Goal: Task Accomplishment & Management: Complete application form

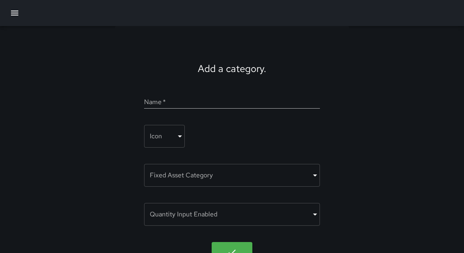
click at [13, 11] on icon "button" at bounding box center [14, 13] width 7 height 5
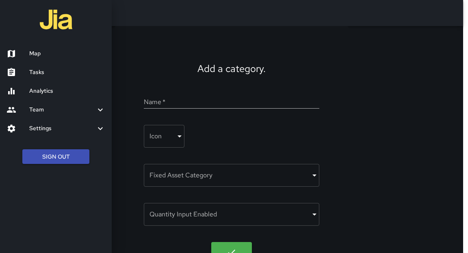
click at [39, 60] on link "Map" at bounding box center [56, 53] width 112 height 19
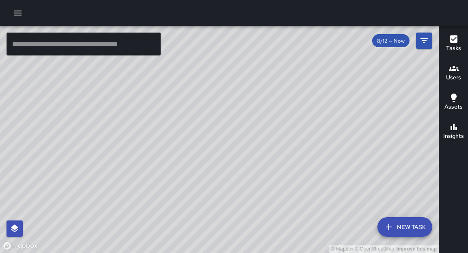
drag, startPoint x: 255, startPoint y: 115, endPoint x: 224, endPoint y: 146, distance: 44.0
click at [227, 139] on div "© Mapbox © OpenStreetMap Improve this map" at bounding box center [219, 139] width 439 height 227
drag, startPoint x: 259, startPoint y: 131, endPoint x: 199, endPoint y: 194, distance: 86.6
click at [199, 194] on div "© Mapbox © OpenStreetMap Improve this map" at bounding box center [219, 139] width 439 height 227
drag, startPoint x: 293, startPoint y: 122, endPoint x: 235, endPoint y: 249, distance: 140.1
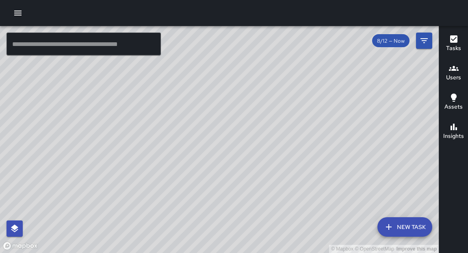
click at [235, 249] on div "© Mapbox © OpenStreetMap Improve this map" at bounding box center [219, 139] width 439 height 227
drag, startPoint x: 295, startPoint y: 121, endPoint x: 284, endPoint y: 155, distance: 35.8
click at [284, 155] on div "© Mapbox © OpenStreetMap Improve this map" at bounding box center [219, 139] width 439 height 227
drag, startPoint x: 287, startPoint y: 189, endPoint x: 289, endPoint y: 182, distance: 7.3
click at [288, 182] on div "© Mapbox © OpenStreetMap Improve this map" at bounding box center [219, 139] width 439 height 227
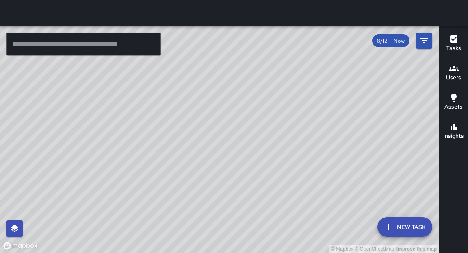
drag, startPoint x: 234, startPoint y: 166, endPoint x: 240, endPoint y: 159, distance: 9.8
click at [240, 159] on div "© Mapbox © OpenStreetMap Improve this map" at bounding box center [219, 139] width 439 height 227
click at [26, 7] on div at bounding box center [234, 13] width 468 height 26
click at [22, 13] on icon "button" at bounding box center [18, 13] width 10 height 10
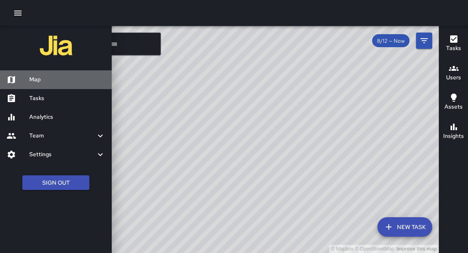
click at [40, 76] on h6 "Map" at bounding box center [67, 79] width 76 height 9
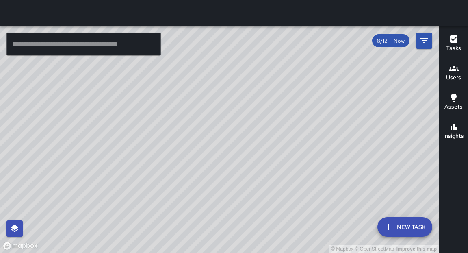
click at [19, 15] on icon "button" at bounding box center [17, 13] width 7 height 5
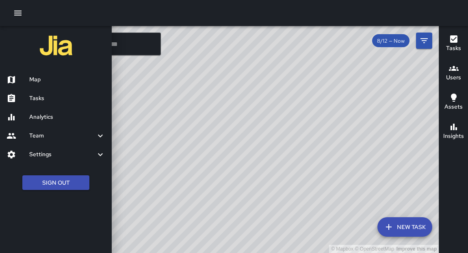
click at [35, 124] on link "Analytics" at bounding box center [56, 117] width 112 height 19
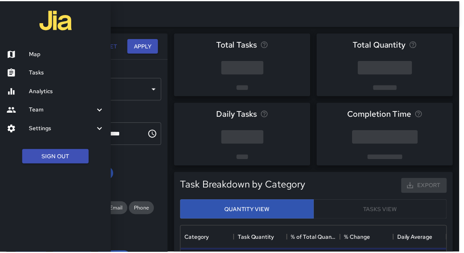
scroll to position [238, 263]
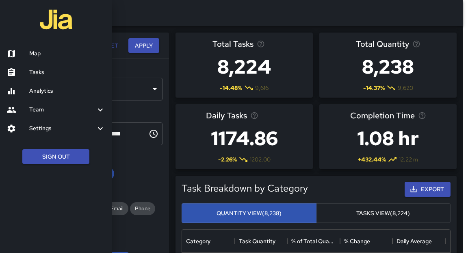
click at [35, 57] on h6 "Map" at bounding box center [67, 53] width 76 height 9
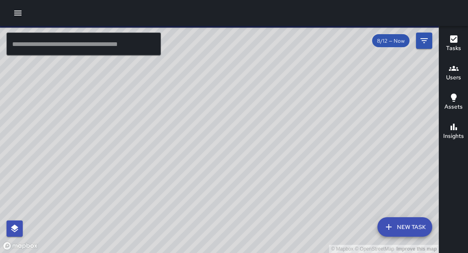
click at [17, 17] on icon "button" at bounding box center [18, 13] width 10 height 10
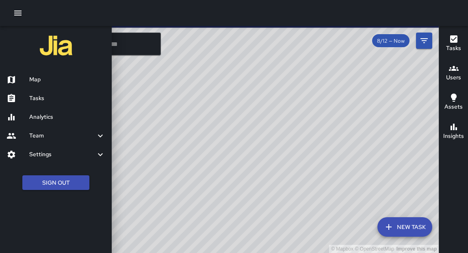
click at [36, 120] on h6 "Analytics" at bounding box center [67, 117] width 76 height 9
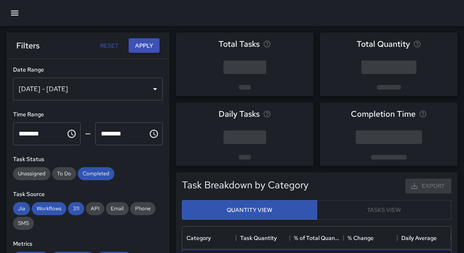
scroll to position [238, 263]
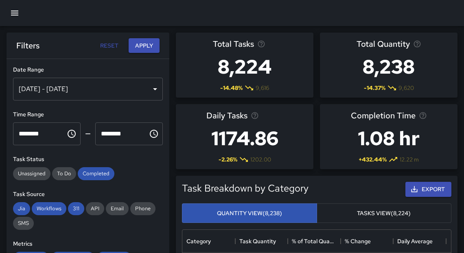
click at [137, 91] on div "[DATE] - [DATE]" at bounding box center [88, 89] width 150 height 23
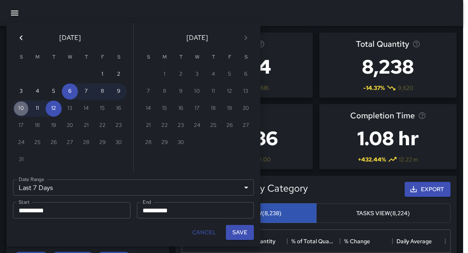
click at [24, 108] on button "10" at bounding box center [21, 108] width 16 height 16
type input "******"
type input "**********"
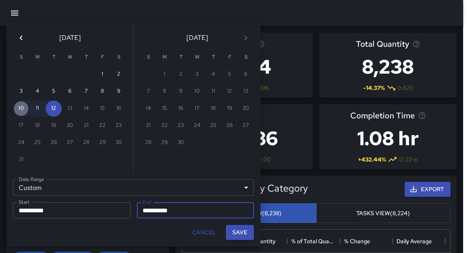
click at [24, 108] on button "10" at bounding box center [21, 108] width 16 height 16
type input "**********"
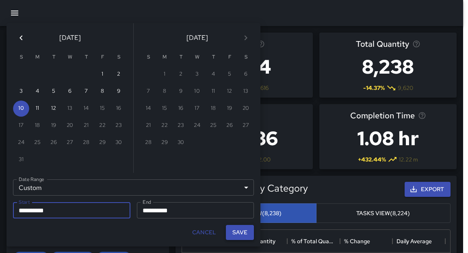
click at [233, 236] on button "Save" at bounding box center [240, 232] width 28 height 15
type input "**********"
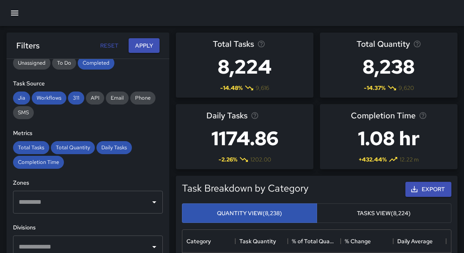
scroll to position [114, 0]
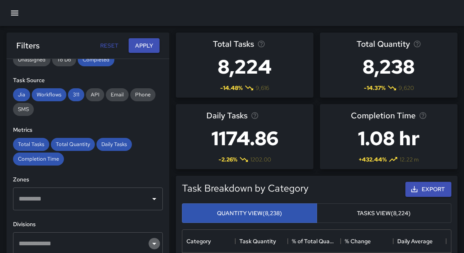
click at [149, 242] on icon "Open" at bounding box center [154, 244] width 10 height 10
click at [144, 47] on button "Apply" at bounding box center [143, 45] width 31 height 15
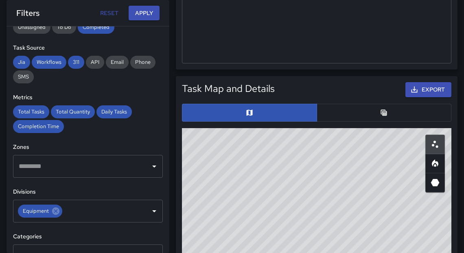
scroll to position [477, 0]
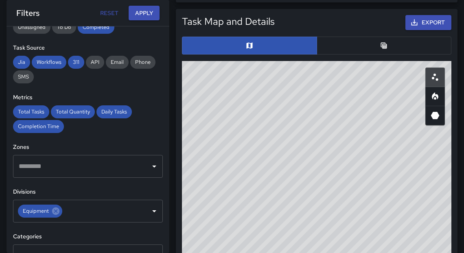
click at [398, 52] on button "button" at bounding box center [383, 46] width 135 height 18
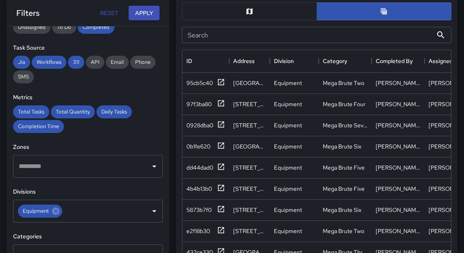
scroll to position [542, 0]
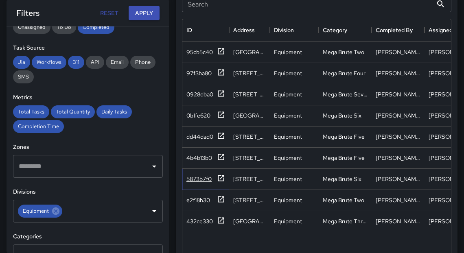
click at [221, 179] on icon at bounding box center [221, 178] width 8 height 8
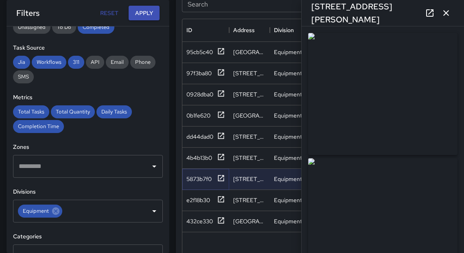
type input "**********"
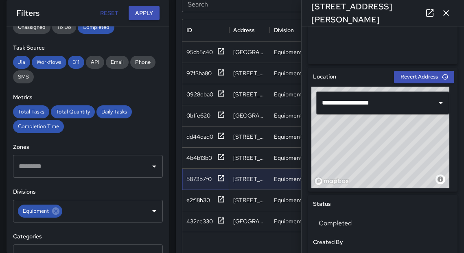
scroll to position [217, 0]
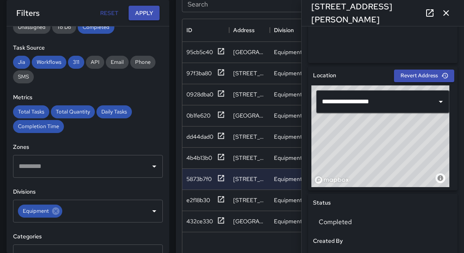
click at [447, 15] on icon "button" at bounding box center [446, 13] width 10 height 10
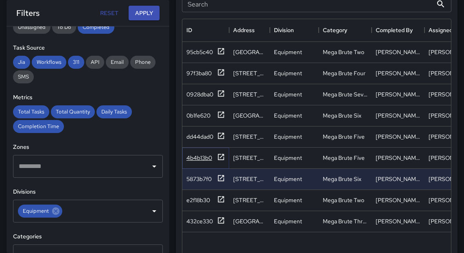
click at [218, 154] on icon at bounding box center [221, 157] width 8 height 8
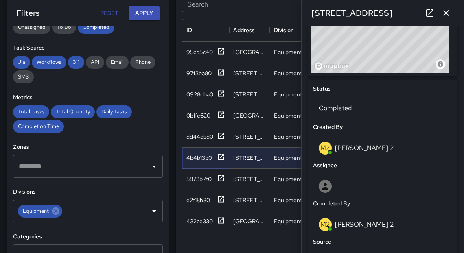
scroll to position [0, 0]
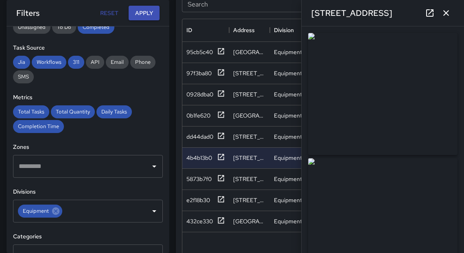
click at [442, 14] on icon "button" at bounding box center [446, 13] width 10 height 10
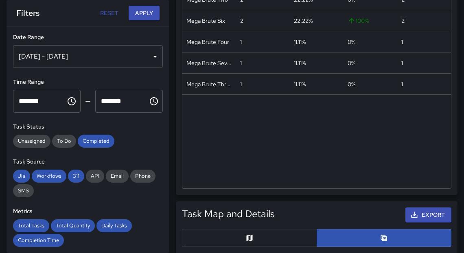
click at [146, 54] on div "[DATE] - [DATE]" at bounding box center [88, 56] width 150 height 23
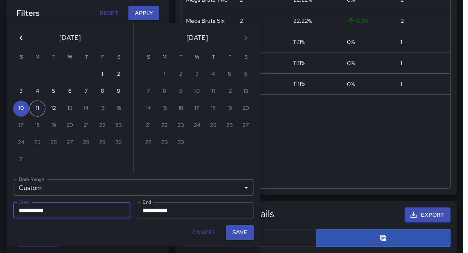
click at [41, 104] on button "11" at bounding box center [37, 108] width 16 height 16
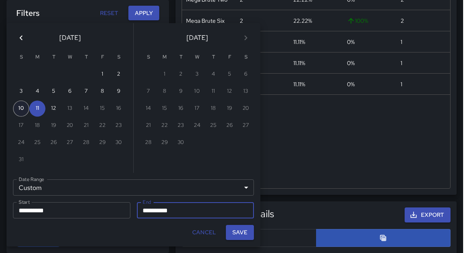
click at [24, 110] on button "10" at bounding box center [21, 108] width 16 height 16
type input "**********"
click at [37, 111] on button "11" at bounding box center [37, 108] width 16 height 16
type input "**********"
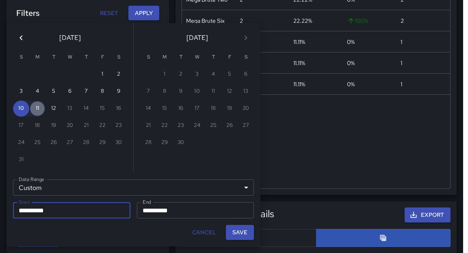
click at [37, 111] on button "11" at bounding box center [37, 108] width 16 height 16
type input "**********"
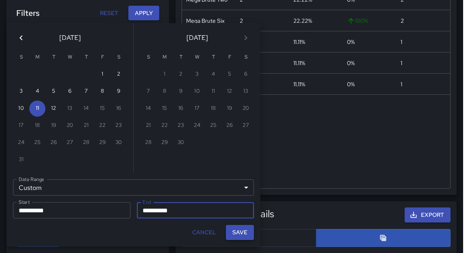
click at [239, 235] on button "Save" at bounding box center [240, 232] width 28 height 15
type input "**********"
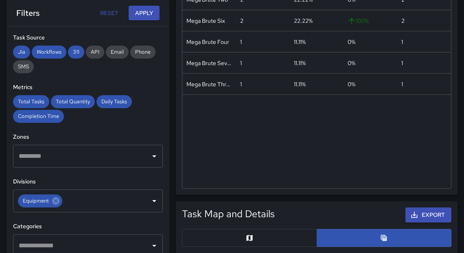
scroll to position [123, 0]
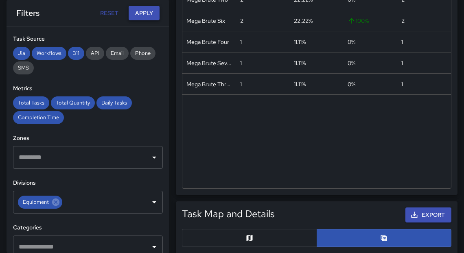
click at [140, 17] on button "Apply" at bounding box center [143, 13] width 31 height 15
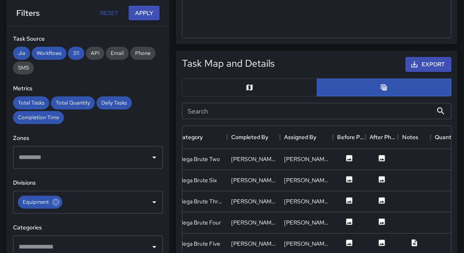
scroll to position [525, 0]
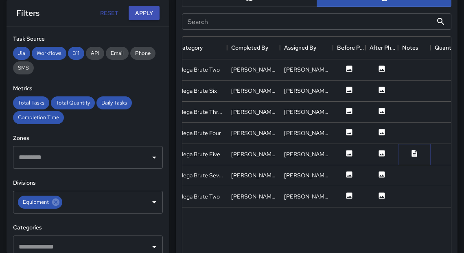
click at [414, 155] on icon at bounding box center [413, 153] width 5 height 7
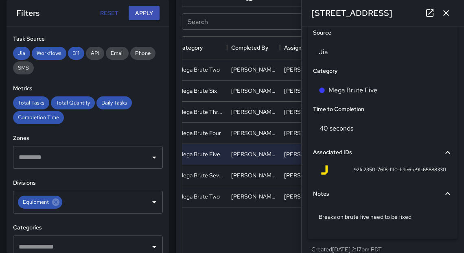
scroll to position [0, 0]
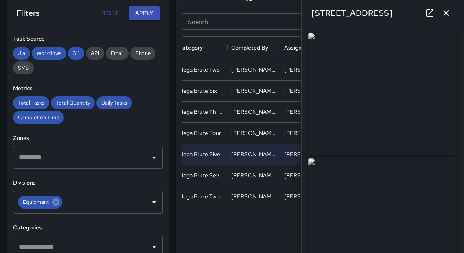
click at [449, 14] on icon "button" at bounding box center [446, 13] width 10 height 10
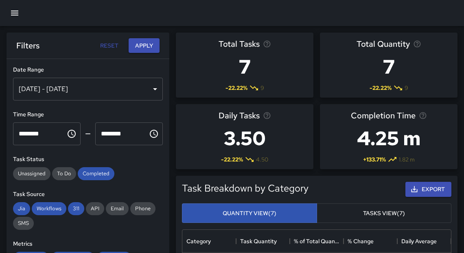
click at [15, 13] on icon "button" at bounding box center [14, 13] width 7 height 5
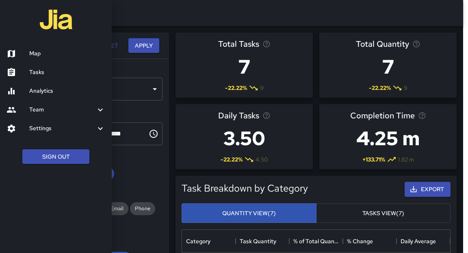
click at [47, 133] on h6 "Settings" at bounding box center [62, 128] width 66 height 9
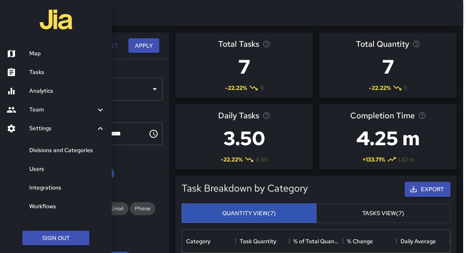
click at [54, 168] on h6 "Users" at bounding box center [67, 169] width 76 height 9
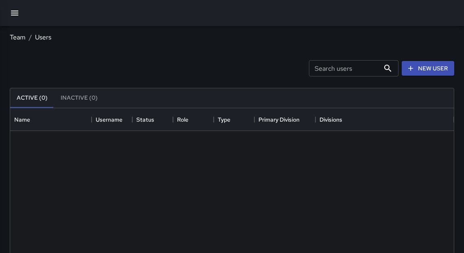
scroll to position [361, 438]
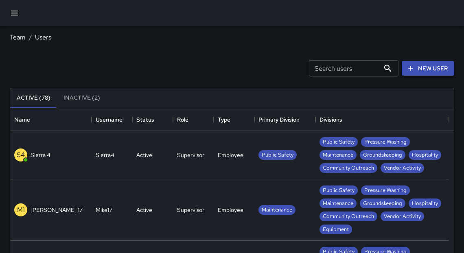
click at [411, 71] on icon at bounding box center [410, 68] width 8 height 8
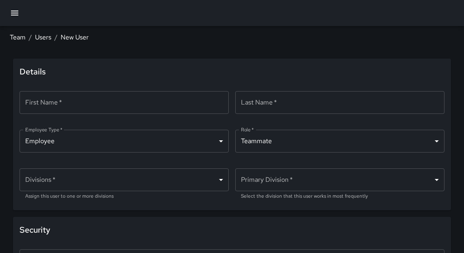
type input "******"
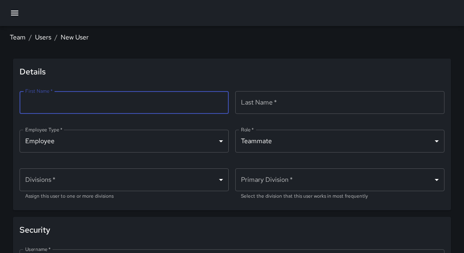
click at [136, 103] on input "First Name   *" at bounding box center [124, 102] width 209 height 23
type input "*****"
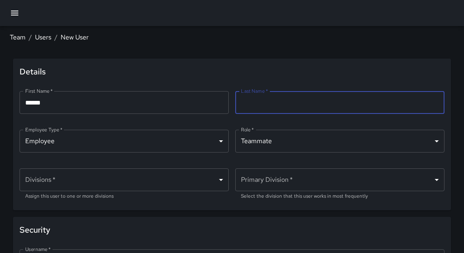
click at [255, 103] on input "Last Name   *" at bounding box center [339, 102] width 209 height 23
type input "*********"
click at [272, 148] on body "Team / Users / New User Details First Name   * ***** First Name   * ​ Last Name…" at bounding box center [232, 177] width 464 height 354
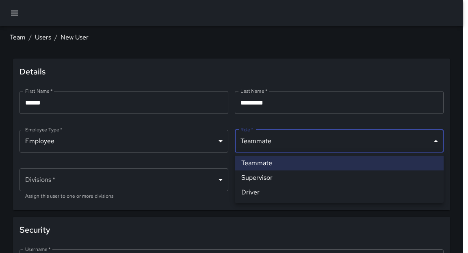
click at [257, 176] on li "Supervisor" at bounding box center [339, 177] width 209 height 15
type input "**********"
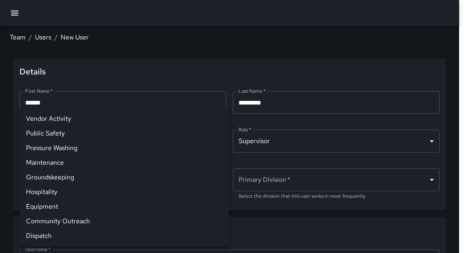
click at [213, 184] on body "**********" at bounding box center [232, 177] width 464 height 354
click at [74, 120] on li "Vendor Activity" at bounding box center [124, 118] width 209 height 15
type input "**********"
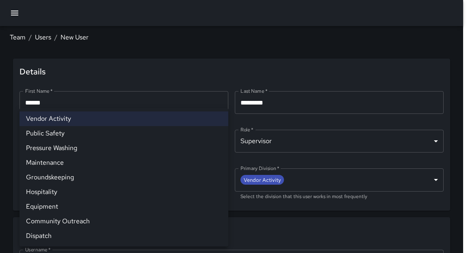
click at [70, 133] on li "Public Safety" at bounding box center [124, 133] width 209 height 15
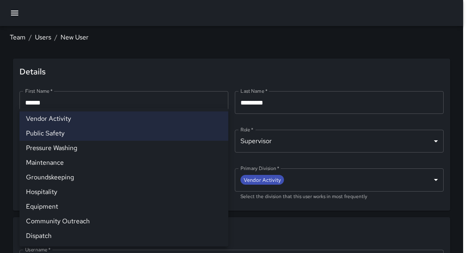
click at [72, 148] on li "Pressure Washing" at bounding box center [124, 148] width 209 height 15
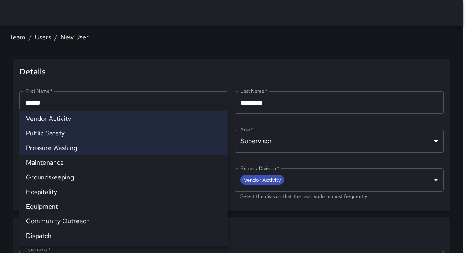
click at [66, 159] on li "Maintenance" at bounding box center [124, 162] width 209 height 15
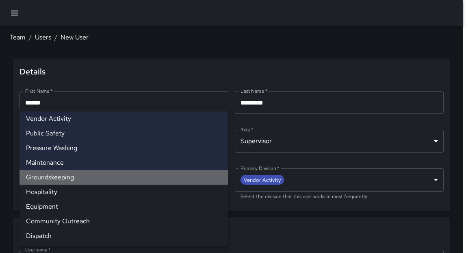
click at [70, 178] on li "Groundskeeping" at bounding box center [124, 177] width 209 height 15
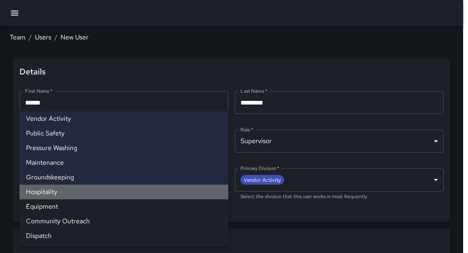
click at [55, 192] on li "Hospitality" at bounding box center [124, 192] width 209 height 15
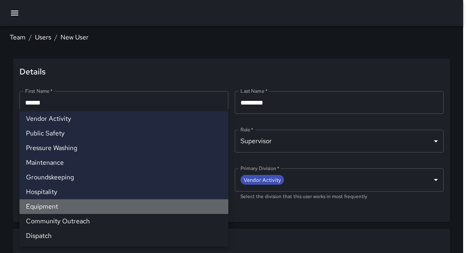
click at [52, 208] on li "Equipment" at bounding box center [124, 206] width 209 height 15
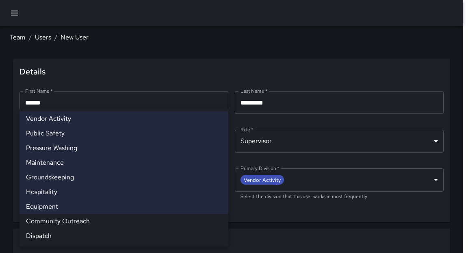
click at [55, 222] on li "Community Outreach" at bounding box center [124, 221] width 209 height 15
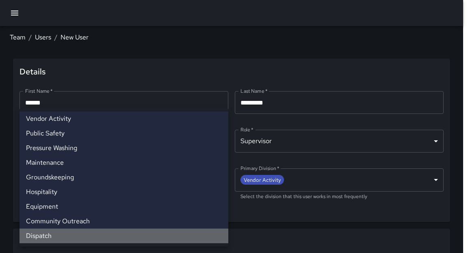
click at [40, 235] on li "Dispatch" at bounding box center [124, 236] width 209 height 15
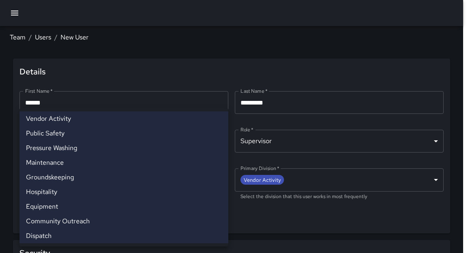
click at [45, 241] on li "Dispatch" at bounding box center [124, 236] width 209 height 15
type input "**********"
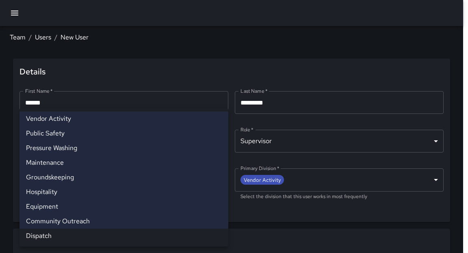
click at [234, 74] on div at bounding box center [234, 126] width 468 height 253
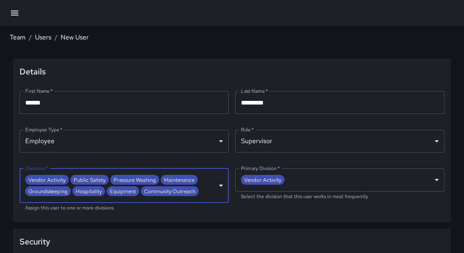
click at [219, 187] on body "**********" at bounding box center [232, 183] width 464 height 366
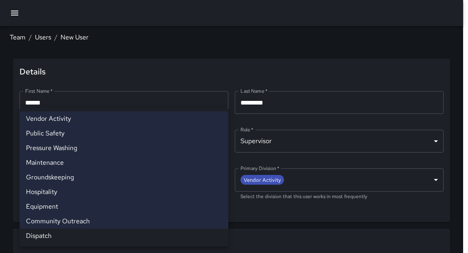
click at [223, 49] on div at bounding box center [234, 126] width 468 height 253
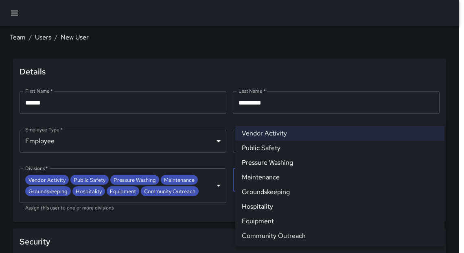
click at [437, 180] on body "**********" at bounding box center [232, 183] width 464 height 366
click at [212, 57] on div at bounding box center [234, 126] width 468 height 253
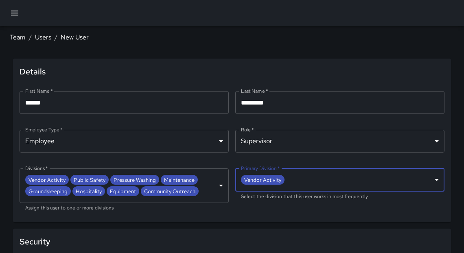
click at [433, 181] on body "**********" at bounding box center [232, 183] width 464 height 366
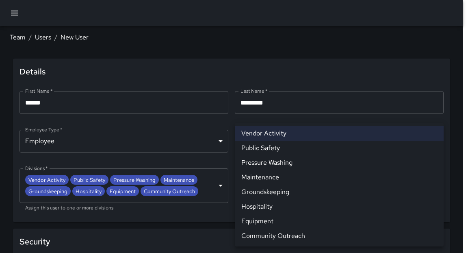
click at [268, 210] on li "Hospitality" at bounding box center [339, 206] width 209 height 15
type input "**********"
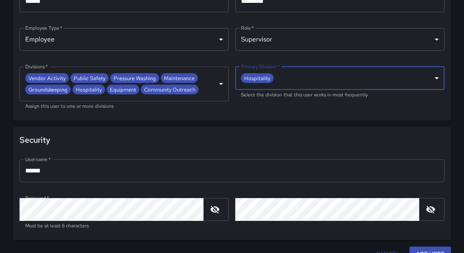
scroll to position [113, 0]
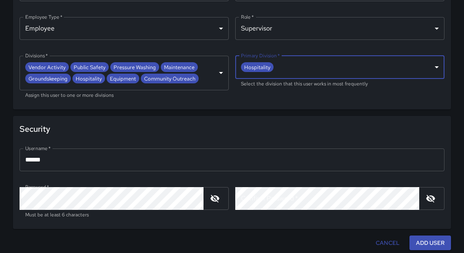
click at [95, 161] on input "******" at bounding box center [232, 159] width 425 height 23
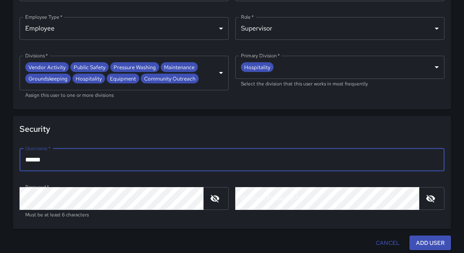
click at [95, 161] on input "******" at bounding box center [232, 159] width 425 height 23
type input "**********"
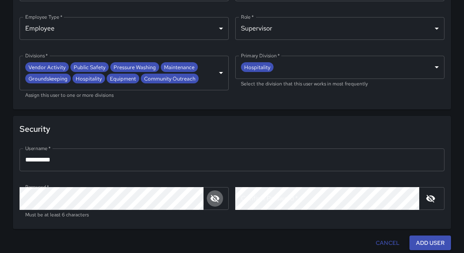
click at [211, 195] on icon "button" at bounding box center [214, 199] width 9 height 8
click at [431, 246] on button "Add User" at bounding box center [429, 242] width 41 height 15
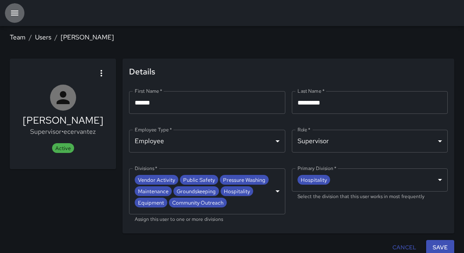
click at [13, 17] on icon "button" at bounding box center [15, 13] width 10 height 10
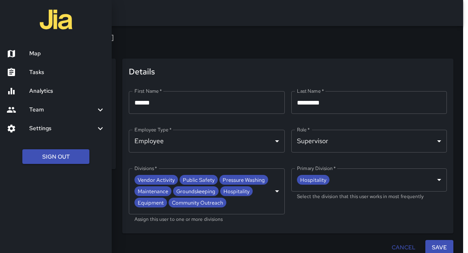
click at [109, 41] on ul "Map Tasks Analytics Team Leaderboard Settings Divisions and Categories Users In…" at bounding box center [56, 91] width 112 height 100
click at [466, 144] on div at bounding box center [234, 126] width 468 height 253
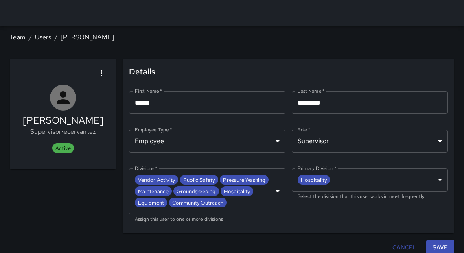
click at [15, 16] on icon "button" at bounding box center [15, 13] width 10 height 10
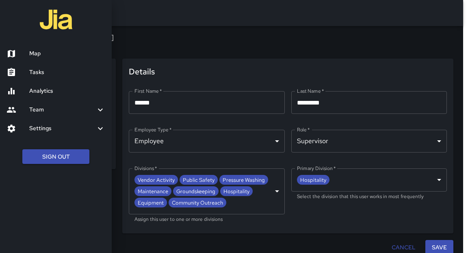
click at [45, 55] on h6 "Map" at bounding box center [67, 53] width 76 height 9
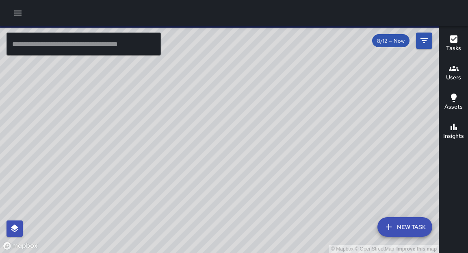
drag, startPoint x: 260, startPoint y: 159, endPoint x: 262, endPoint y: 144, distance: 14.3
click at [262, 144] on div "© Mapbox © OpenStreetMap Improve this map" at bounding box center [219, 139] width 439 height 227
drag, startPoint x: 246, startPoint y: 112, endPoint x: 275, endPoint y: 122, distance: 31.0
click at [274, 119] on div "© Mapbox © OpenStreetMap Improve this map" at bounding box center [219, 139] width 439 height 227
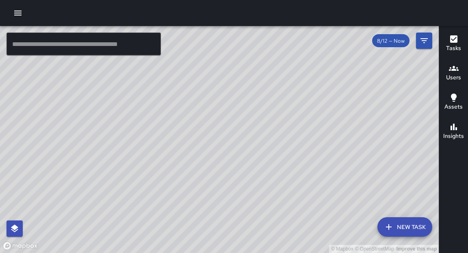
drag, startPoint x: 275, startPoint y: 125, endPoint x: 276, endPoint y: 174, distance: 48.4
click at [277, 177] on div "© Mapbox © OpenStreetMap Improve this map" at bounding box center [219, 139] width 439 height 227
drag, startPoint x: 266, startPoint y: 115, endPoint x: 281, endPoint y: 235, distance: 120.4
click at [280, 253] on div "© Mapbox © OpenStreetMap Improve this map" at bounding box center [219, 139] width 439 height 227
drag, startPoint x: 266, startPoint y: 112, endPoint x: 259, endPoint y: 246, distance: 134.4
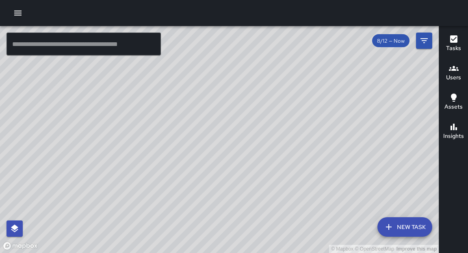
click at [259, 246] on div "© Mapbox © OpenStreetMap Improve this map" at bounding box center [219, 139] width 439 height 227
drag, startPoint x: 311, startPoint y: 216, endPoint x: 317, endPoint y: 80, distance: 135.9
click at [317, 79] on div "© Mapbox © OpenStreetMap Improve this map" at bounding box center [219, 139] width 439 height 227
drag, startPoint x: 264, startPoint y: 159, endPoint x: 285, endPoint y: 149, distance: 22.9
click at [285, 149] on div "© Mapbox © OpenStreetMap Improve this map" at bounding box center [219, 139] width 439 height 227
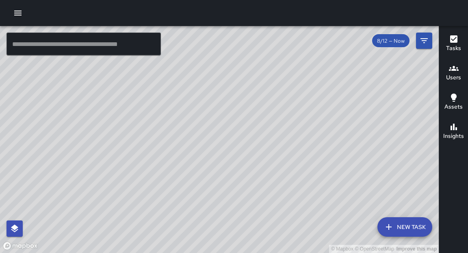
drag, startPoint x: 165, startPoint y: 183, endPoint x: 206, endPoint y: 165, distance: 45.1
click at [206, 165] on div "© Mapbox © OpenStreetMap Improve this map" at bounding box center [219, 139] width 439 height 227
click at [20, 13] on icon "button" at bounding box center [17, 13] width 7 height 5
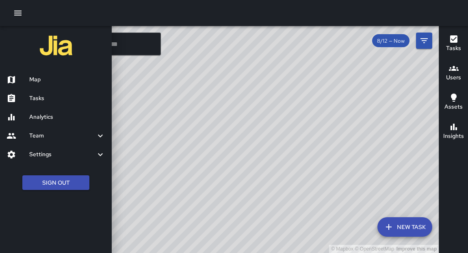
drag, startPoint x: 189, startPoint y: 185, endPoint x: 367, endPoint y: 109, distance: 192.6
click at [367, 109] on div at bounding box center [234, 126] width 468 height 253
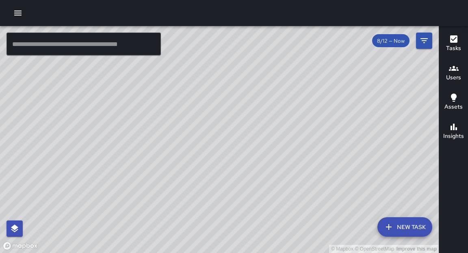
drag, startPoint x: 198, startPoint y: 171, endPoint x: 204, endPoint y: 87, distance: 83.6
click at [204, 87] on div "© Mapbox © OpenStreetMap Improve this map" at bounding box center [219, 139] width 439 height 227
drag, startPoint x: 239, startPoint y: 119, endPoint x: 235, endPoint y: 125, distance: 7.5
click at [235, 125] on div "© Mapbox © OpenStreetMap Improve this map" at bounding box center [219, 139] width 439 height 227
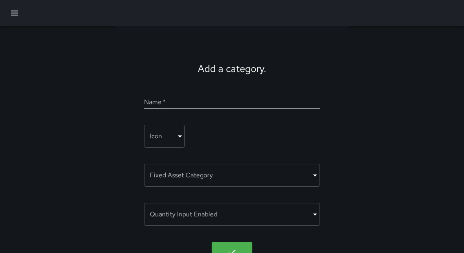
click at [18, 14] on icon "button" at bounding box center [15, 13] width 10 height 10
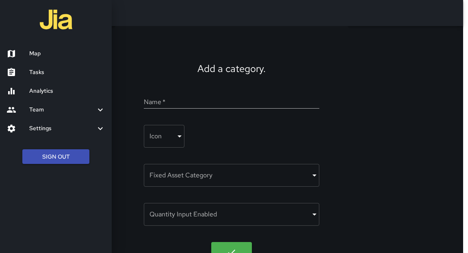
click at [51, 54] on h6 "Map" at bounding box center [67, 53] width 76 height 9
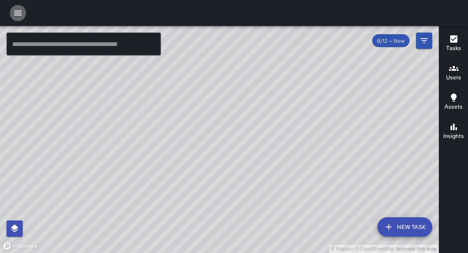
click at [18, 15] on icon "button" at bounding box center [18, 13] width 10 height 10
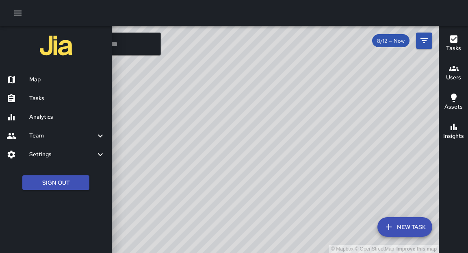
click at [33, 156] on h6 "Settings" at bounding box center [62, 154] width 66 height 9
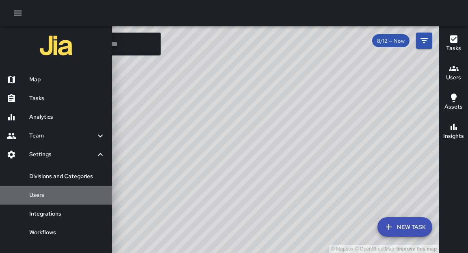
click at [40, 194] on h6 "Users" at bounding box center [67, 195] width 76 height 9
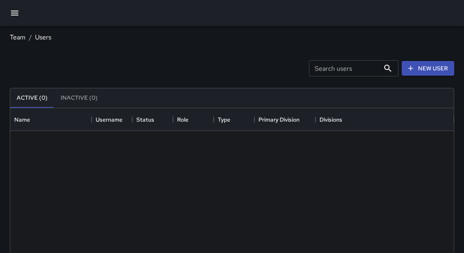
scroll to position [361, 438]
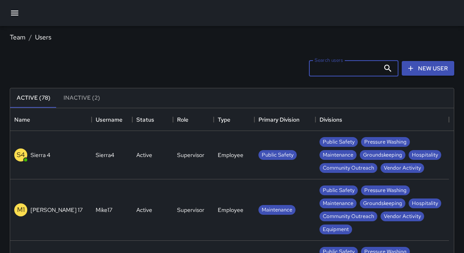
click at [370, 68] on input "Search users" at bounding box center [344, 68] width 71 height 16
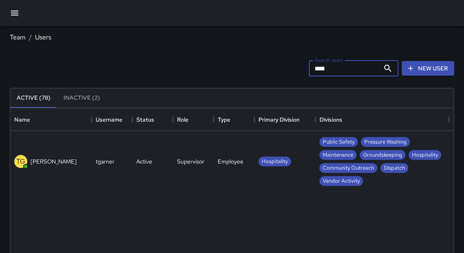
type input "****"
click at [42, 161] on p "[PERSON_NAME]" at bounding box center [53, 161] width 46 height 8
